Goal: Find specific page/section: Find specific page/section

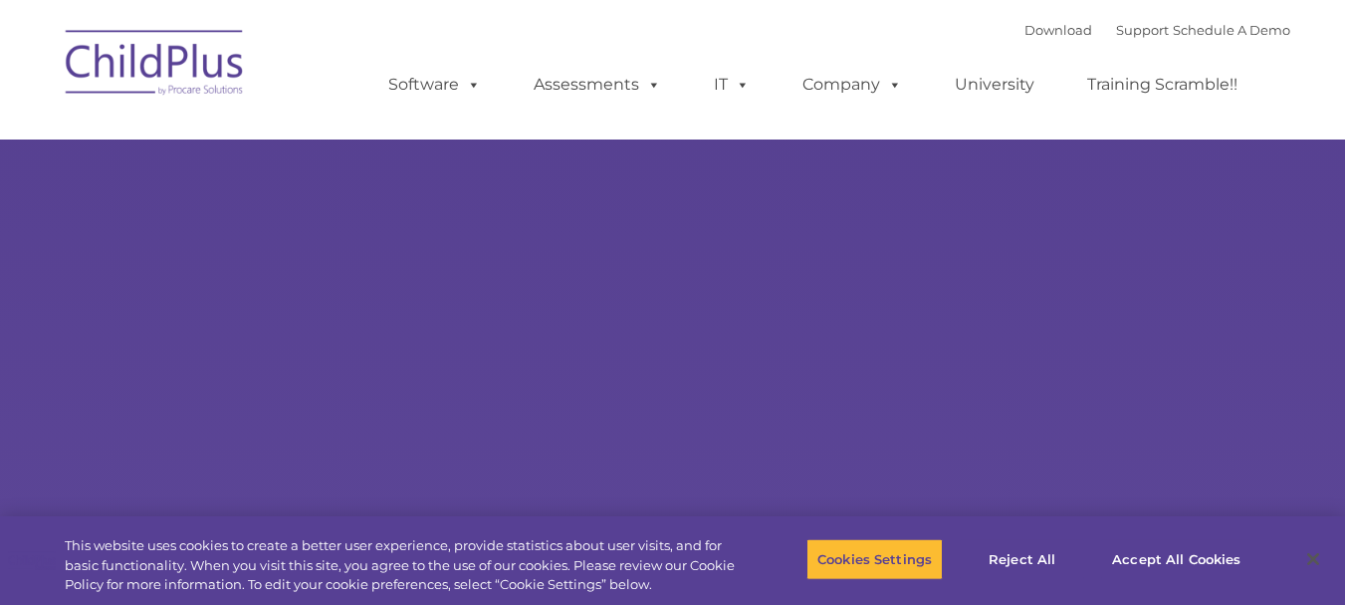
select select "MEDIUM"
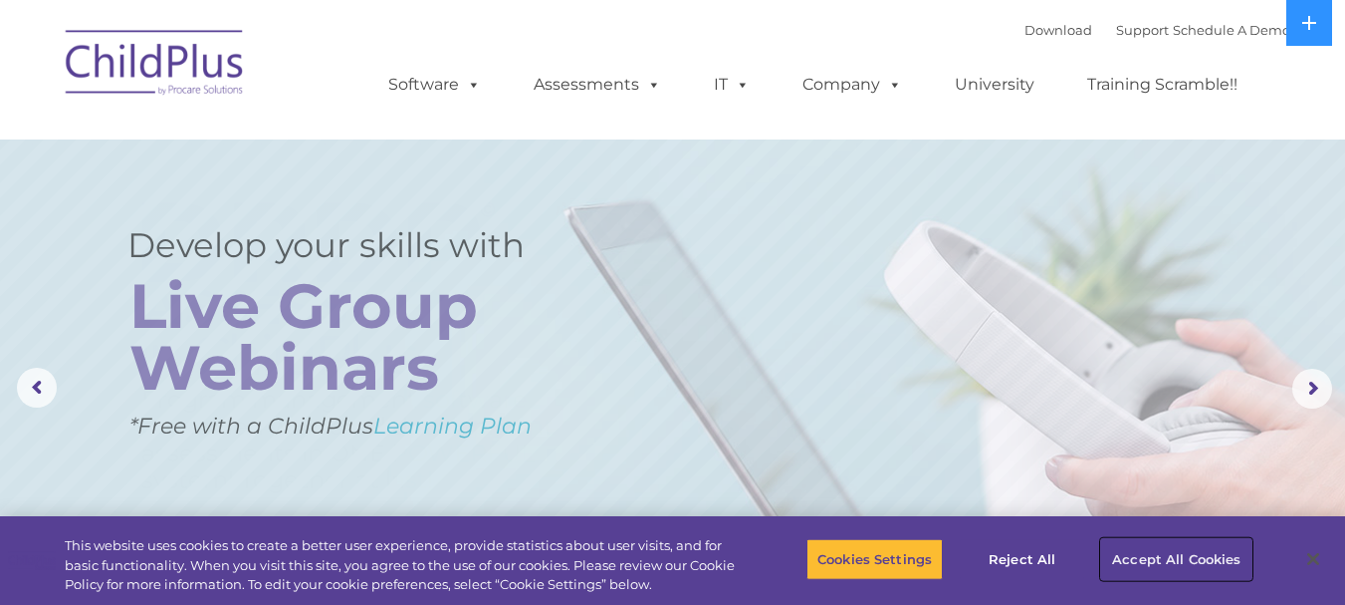
click at [1194, 557] on button "Accept All Cookies" at bounding box center [1176, 559] width 150 height 42
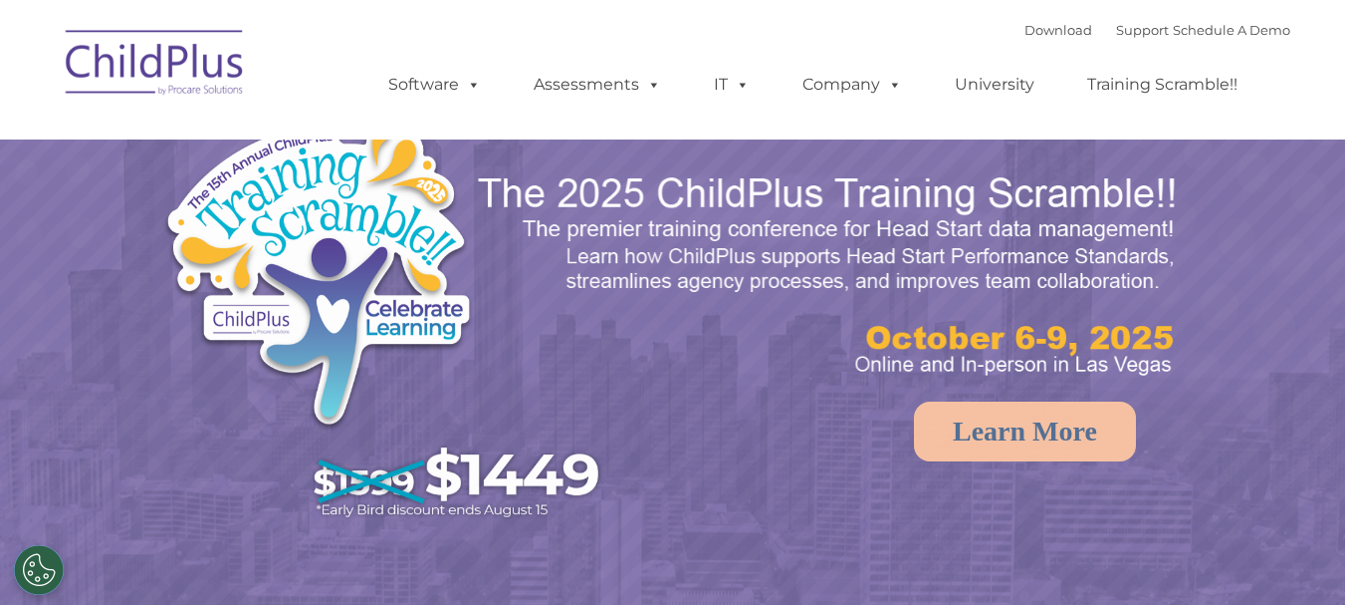
select select "MEDIUM"
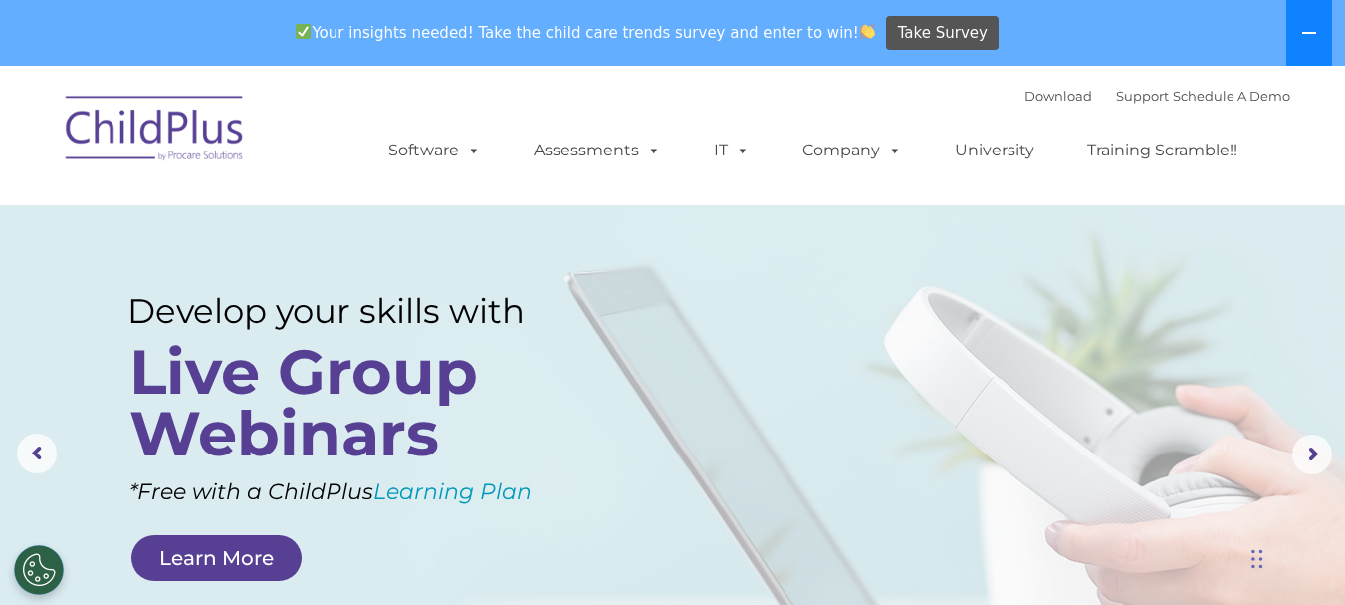
click at [1306, 26] on icon at bounding box center [1310, 33] width 16 height 16
